Goal: Task Accomplishment & Management: Complete application form

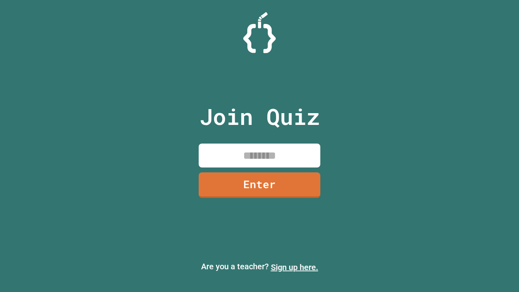
click at [294, 267] on link "Sign up here." at bounding box center [294, 267] width 47 height 10
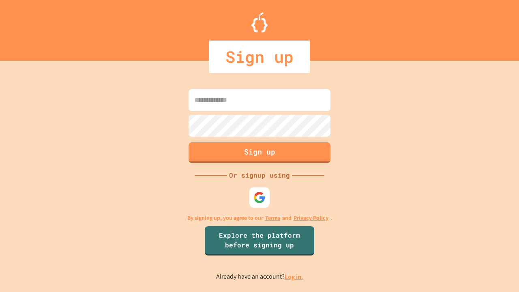
click at [294, 276] on link "Log in." at bounding box center [293, 276] width 19 height 9
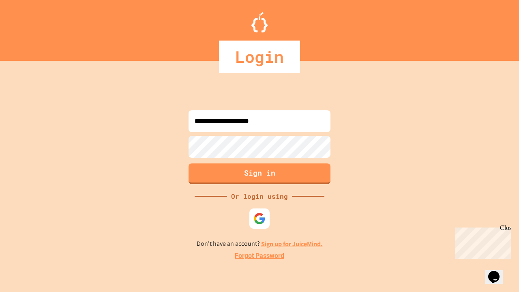
type input "**********"
